Goal: Information Seeking & Learning: Learn about a topic

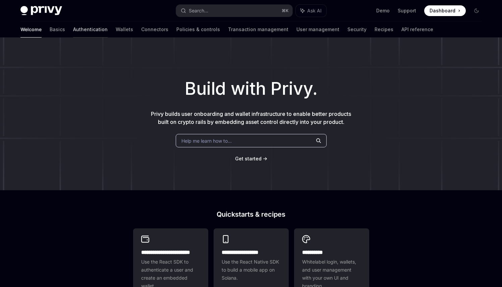
click at [73, 28] on link "Authentication" at bounding box center [90, 29] width 35 height 16
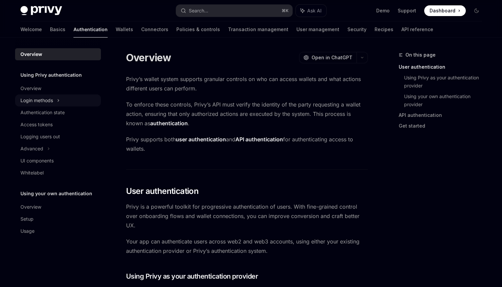
scroll to position [21, 0]
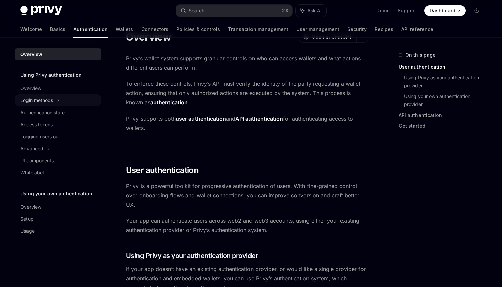
click at [50, 100] on div "Login methods" at bounding box center [36, 101] width 33 height 8
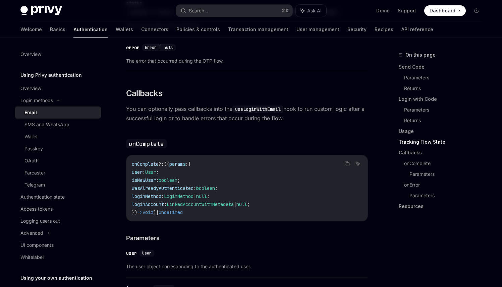
scroll to position [1270, 0]
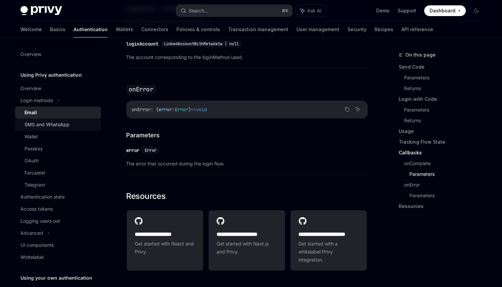
click at [63, 130] on link "SMS and WhatsApp" at bounding box center [58, 125] width 86 height 12
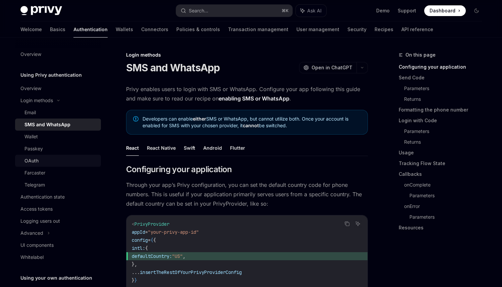
click at [41, 165] on link "OAuth" at bounding box center [58, 161] width 86 height 12
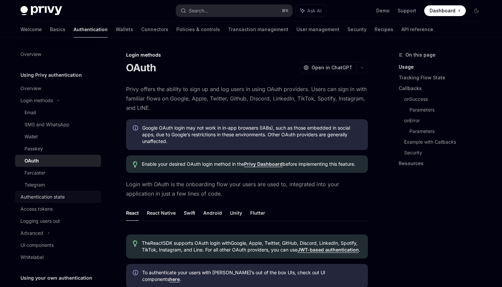
click at [48, 198] on div "Authentication state" at bounding box center [42, 197] width 44 height 8
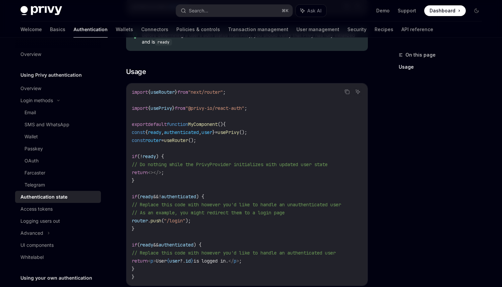
scroll to position [231, 0]
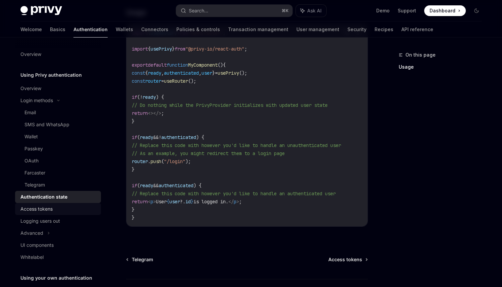
click at [50, 213] on div "Access tokens" at bounding box center [36, 209] width 32 height 8
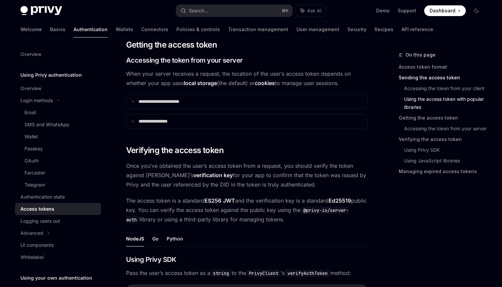
scroll to position [791, 0]
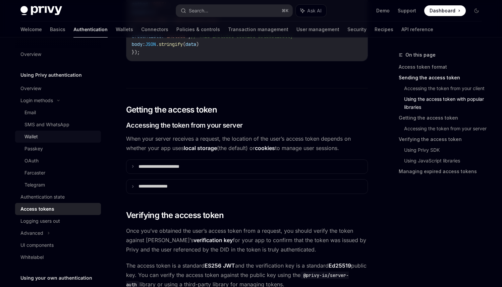
click at [36, 133] on div "Wallet" at bounding box center [30, 137] width 13 height 8
type textarea "*"
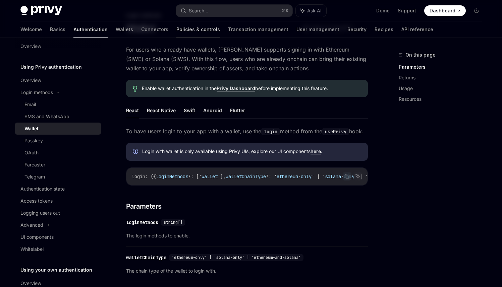
scroll to position [13, 0]
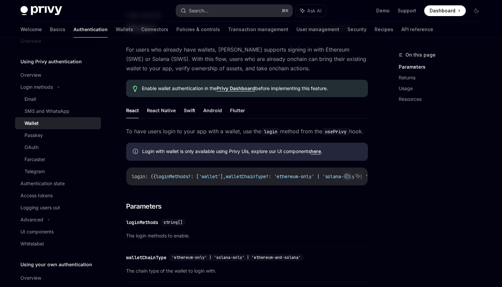
click at [194, 11] on div "Search..." at bounding box center [198, 11] width 19 height 8
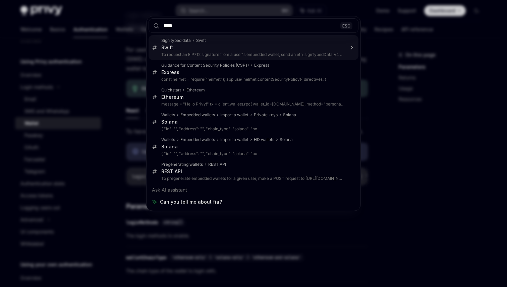
type input "****"
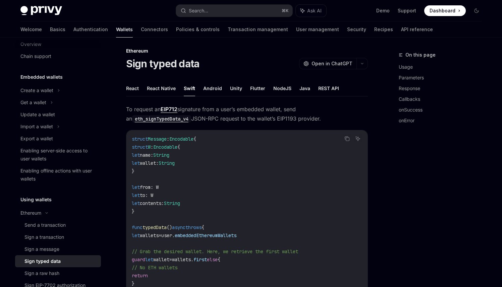
scroll to position [4, 0]
click at [221, 5] on button "Search... ⌘ K" at bounding box center [234, 11] width 116 height 12
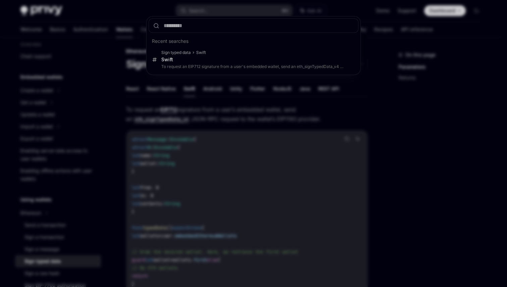
click at [127, 108] on div "Recent searches Sign typed data Swift Swift To request an EIP712 signature from…" at bounding box center [253, 143] width 507 height 287
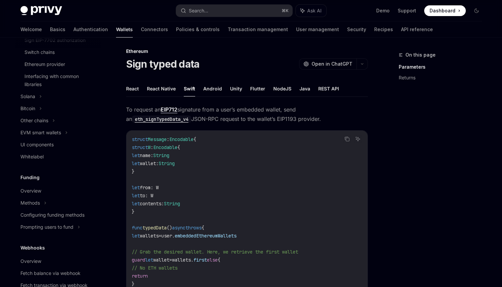
scroll to position [270, 0]
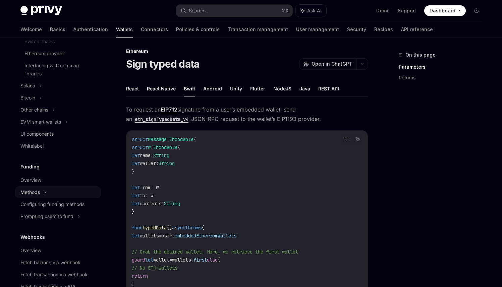
type textarea "*"
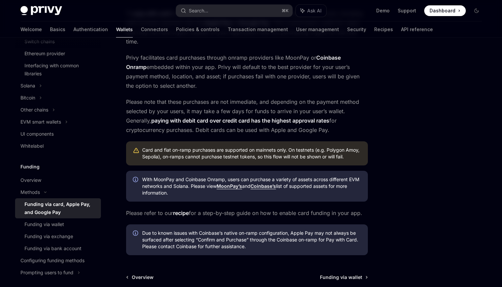
scroll to position [96, 0]
